Goal: Task Accomplishment & Management: Manage account settings

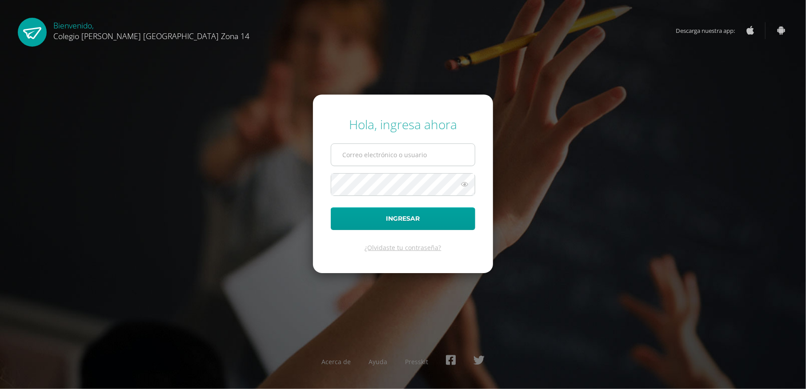
drag, startPoint x: 431, startPoint y: 160, endPoint x: 383, endPoint y: 155, distance: 47.8
click at [383, 155] on input "text" at bounding box center [403, 155] width 144 height 22
type input "jsanchez14@colegioselshaddai.edu.gt"
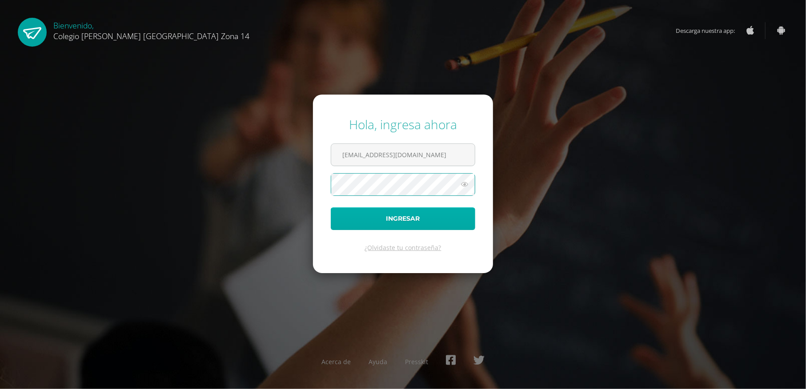
click at [331, 208] on button "Ingresar" at bounding box center [403, 219] width 144 height 23
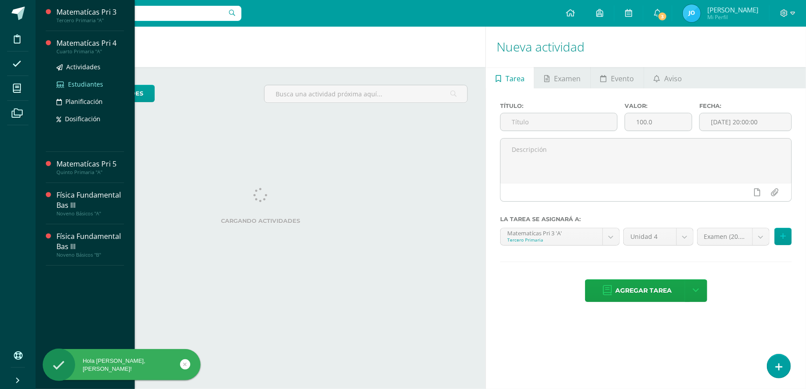
click at [89, 82] on span "Estudiantes" at bounding box center [85, 84] width 35 height 8
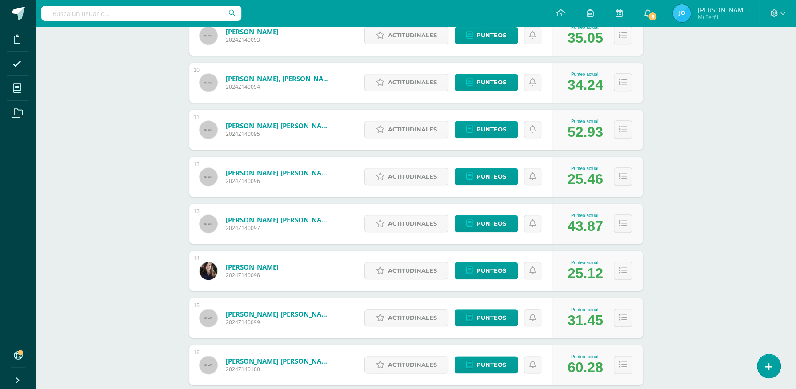
scroll to position [557, 0]
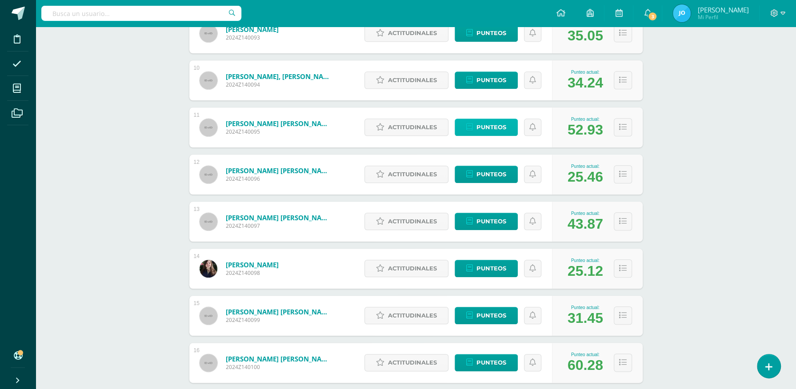
click at [495, 126] on span "Punteos" at bounding box center [491, 127] width 30 height 16
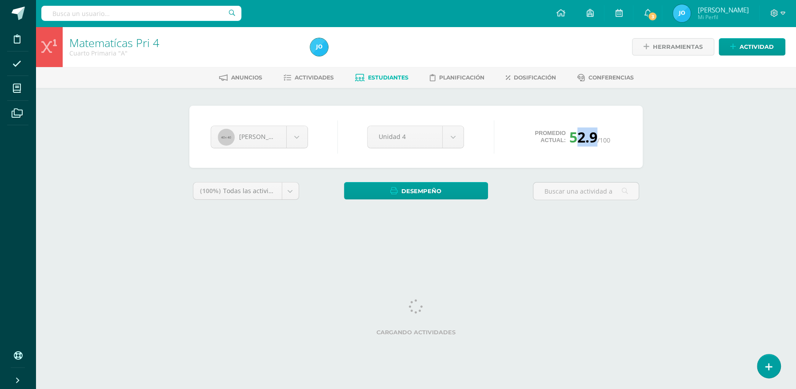
drag, startPoint x: 599, startPoint y: 139, endPoint x: 575, endPoint y: 134, distance: 25.4
click at [575, 134] on span "52.9" at bounding box center [583, 137] width 28 height 19
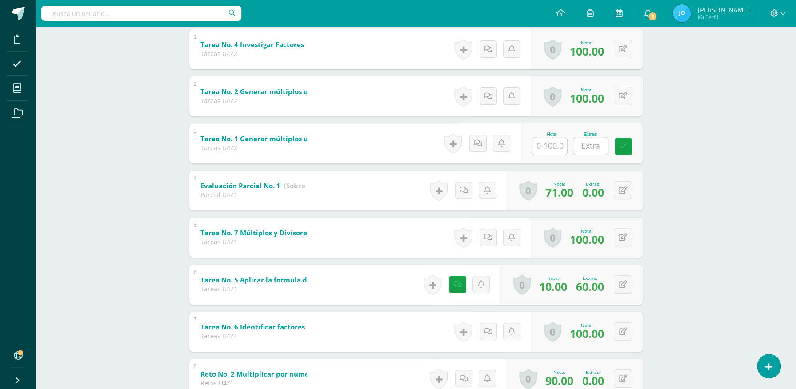
scroll to position [175, 0]
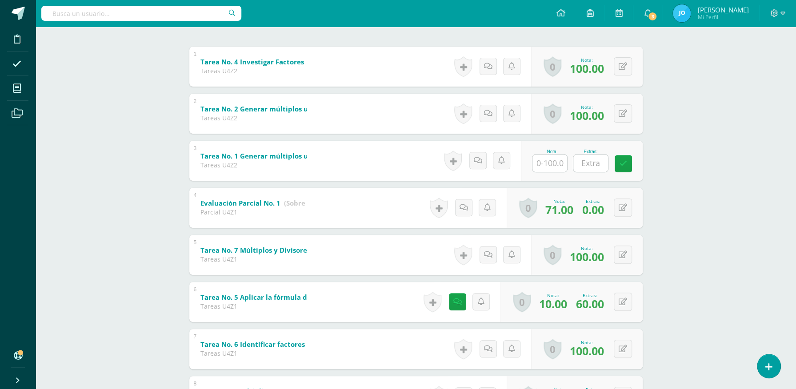
click at [235, 152] on b "Tarea No. 1 Generar múltiplos usando factores" at bounding box center [278, 156] width 157 height 9
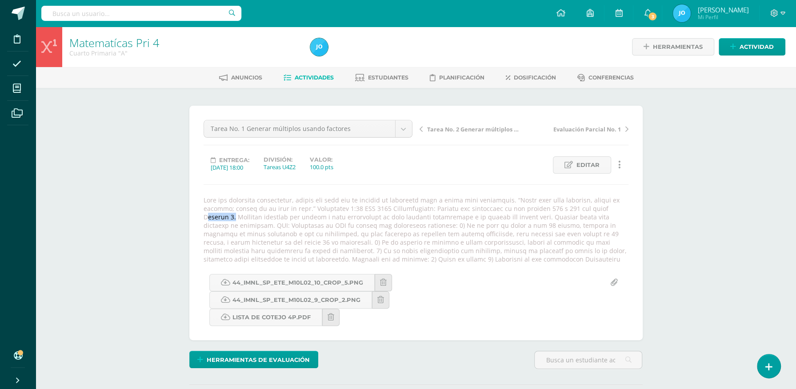
drag, startPoint x: 538, startPoint y: 208, endPoint x: 566, endPoint y: 209, distance: 28.0
click at [566, 209] on div at bounding box center [416, 230] width 432 height 68
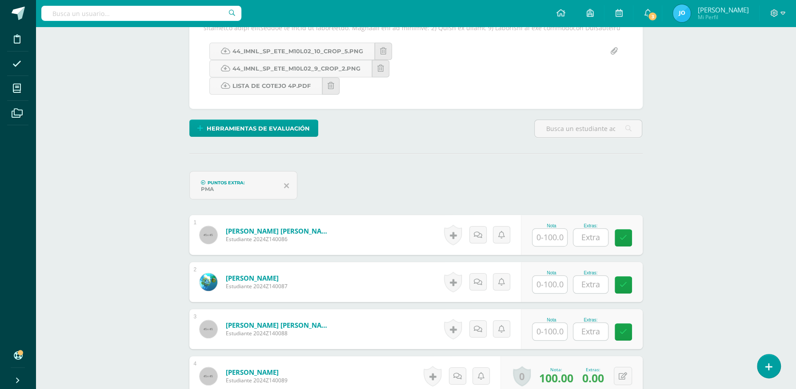
scroll to position [235, 0]
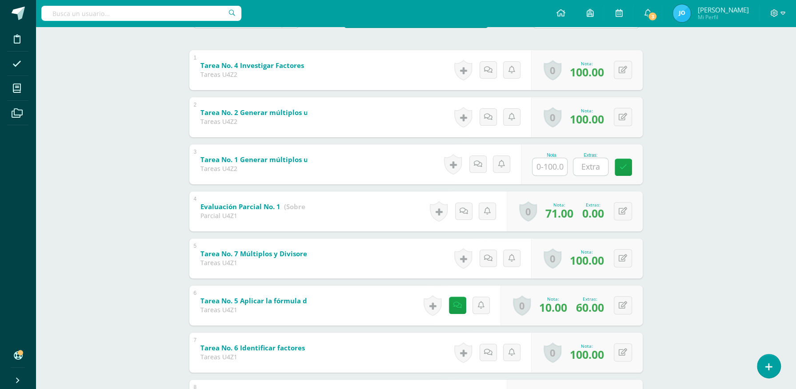
scroll to position [175, 0]
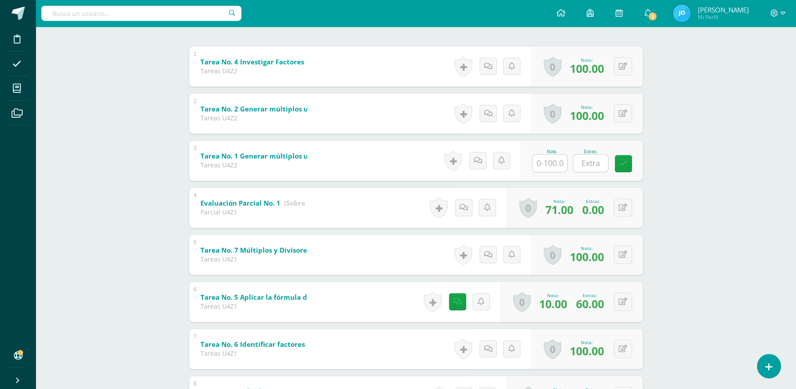
click at [545, 157] on input "text" at bounding box center [549, 163] width 35 height 17
type input "100"
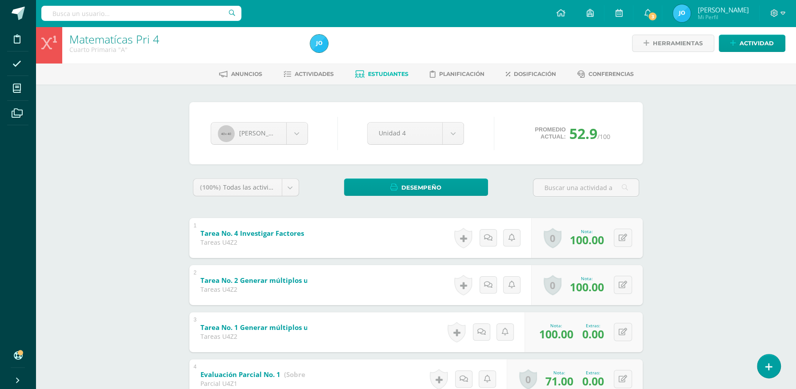
scroll to position [0, 0]
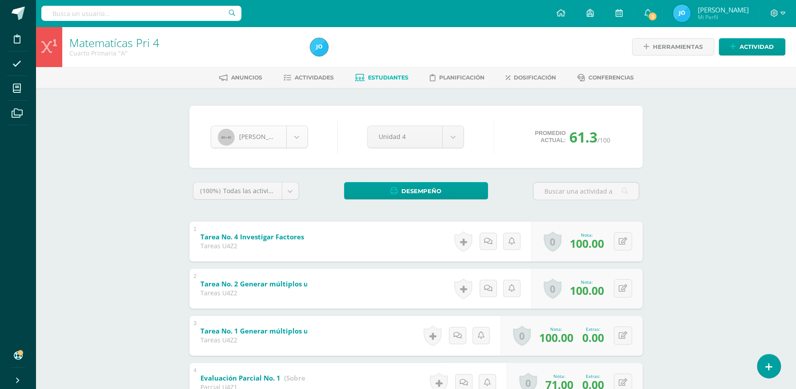
click at [303, 134] on body "Disciplina Asistencia Mis cursos Archivos Soporte Ayuda Reportar un problema Ce…" at bounding box center [398, 371] width 796 height 742
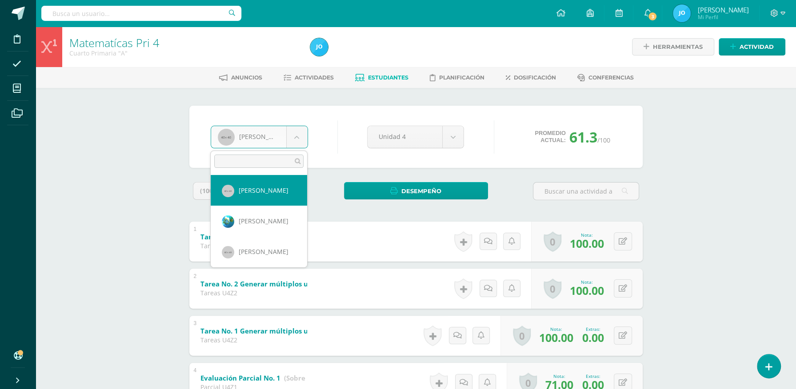
select select "105"
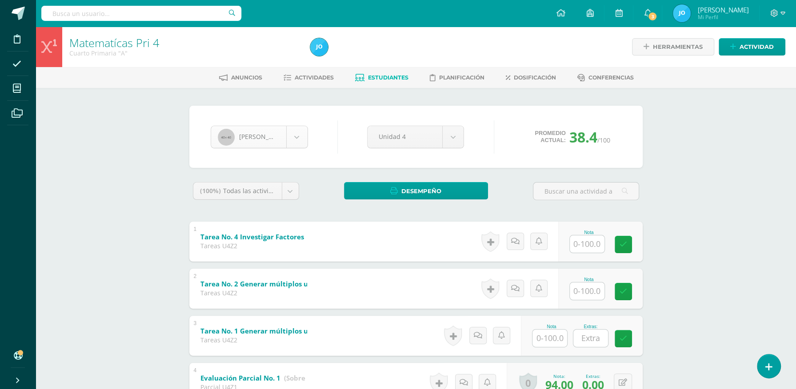
click at [379, 79] on span "Estudiantes" at bounding box center [388, 77] width 40 height 7
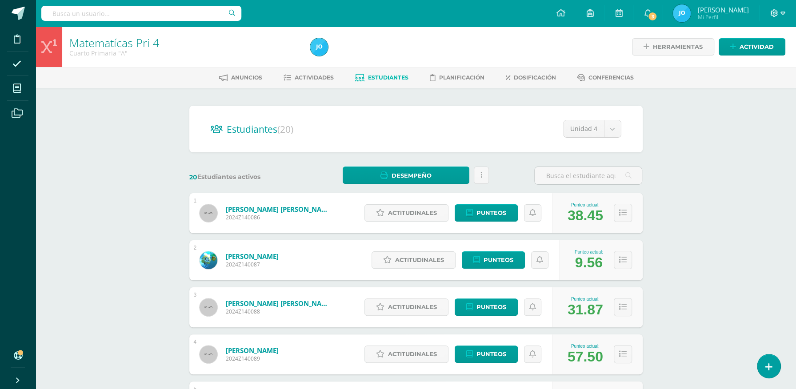
click at [779, 11] on span at bounding box center [777, 13] width 15 height 10
click at [774, 56] on link "Cerrar sesión" at bounding box center [750, 60] width 70 height 13
